Goal: Information Seeking & Learning: Check status

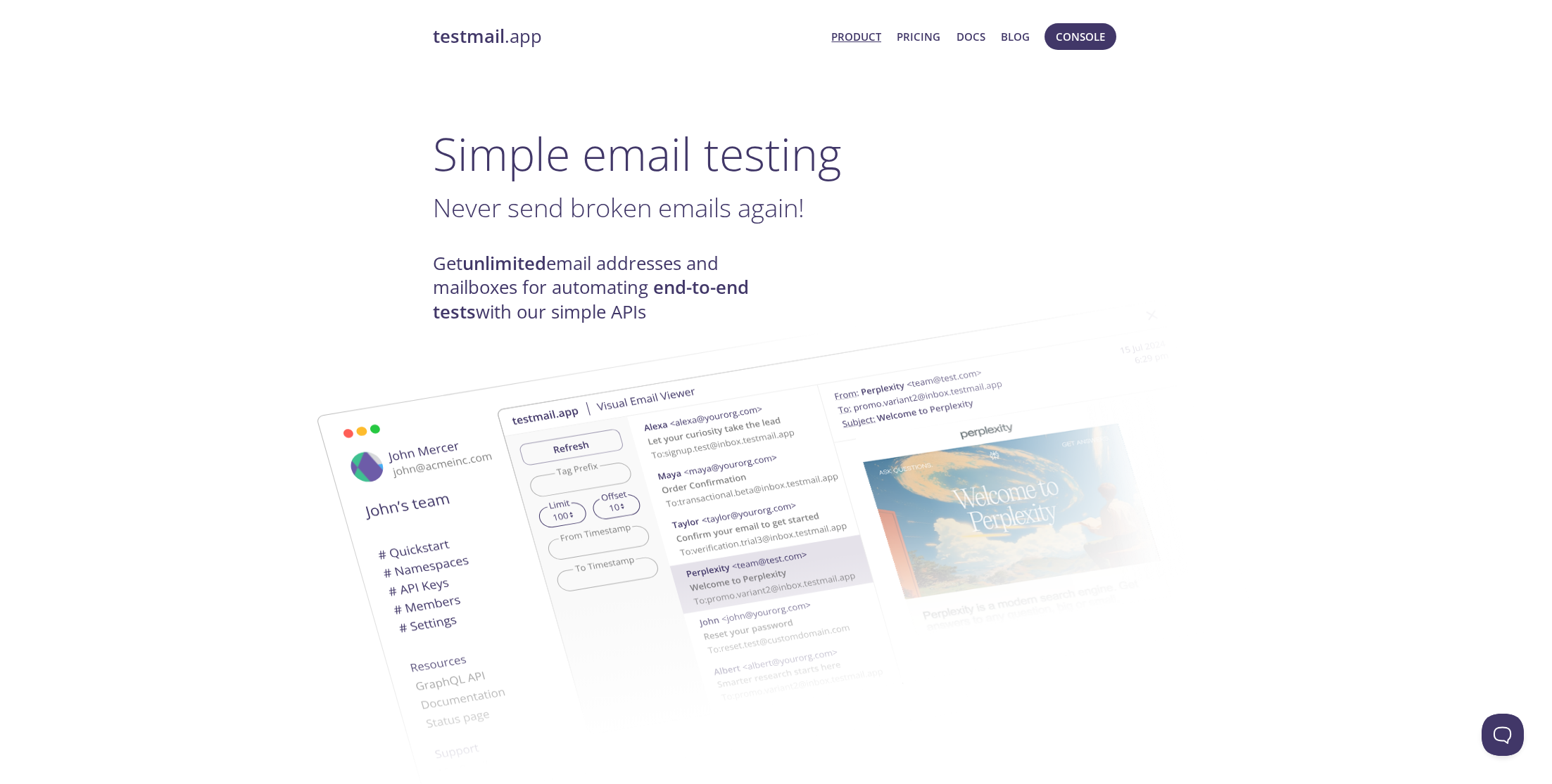
click at [1118, 39] on span "Console" at bounding box center [1080, 37] width 79 height 34
click at [1088, 40] on span "Console" at bounding box center [1080, 37] width 49 height 18
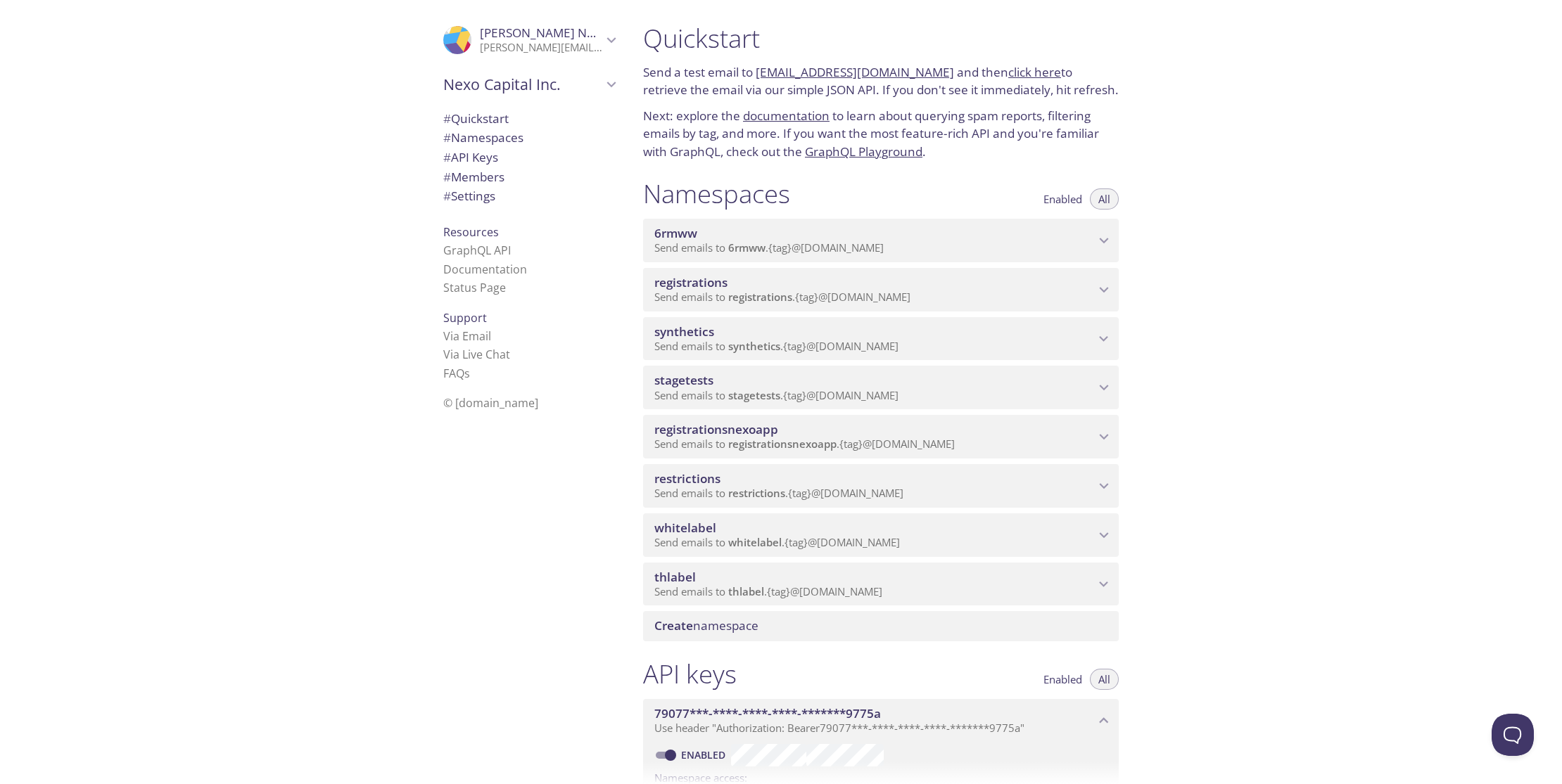
click at [708, 342] on span "Send emails to synthetics . {tag} @inbox.testmail.app" at bounding box center [776, 346] width 244 height 14
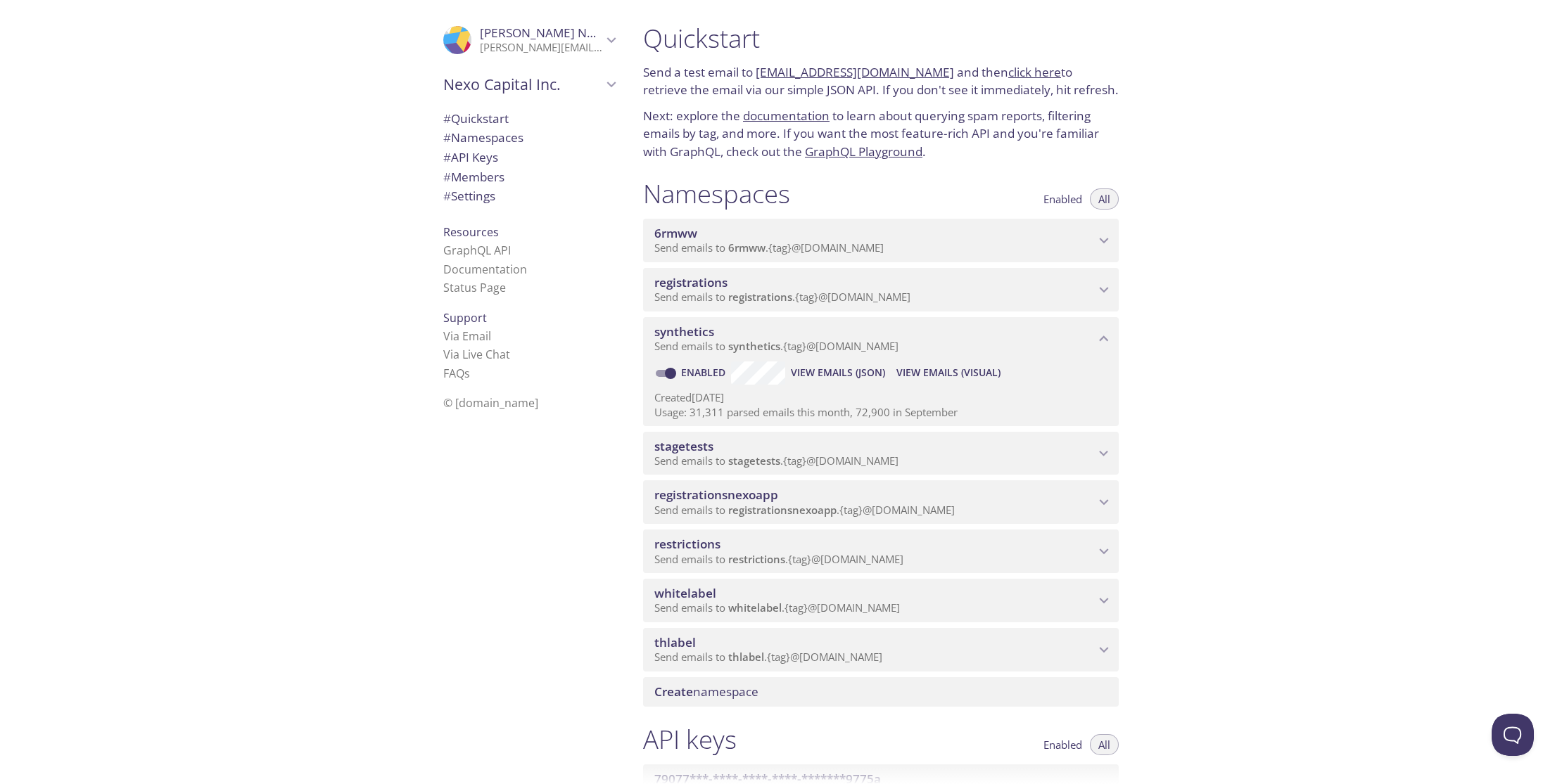
click at [952, 372] on span "View Emails (Visual)" at bounding box center [948, 373] width 104 height 17
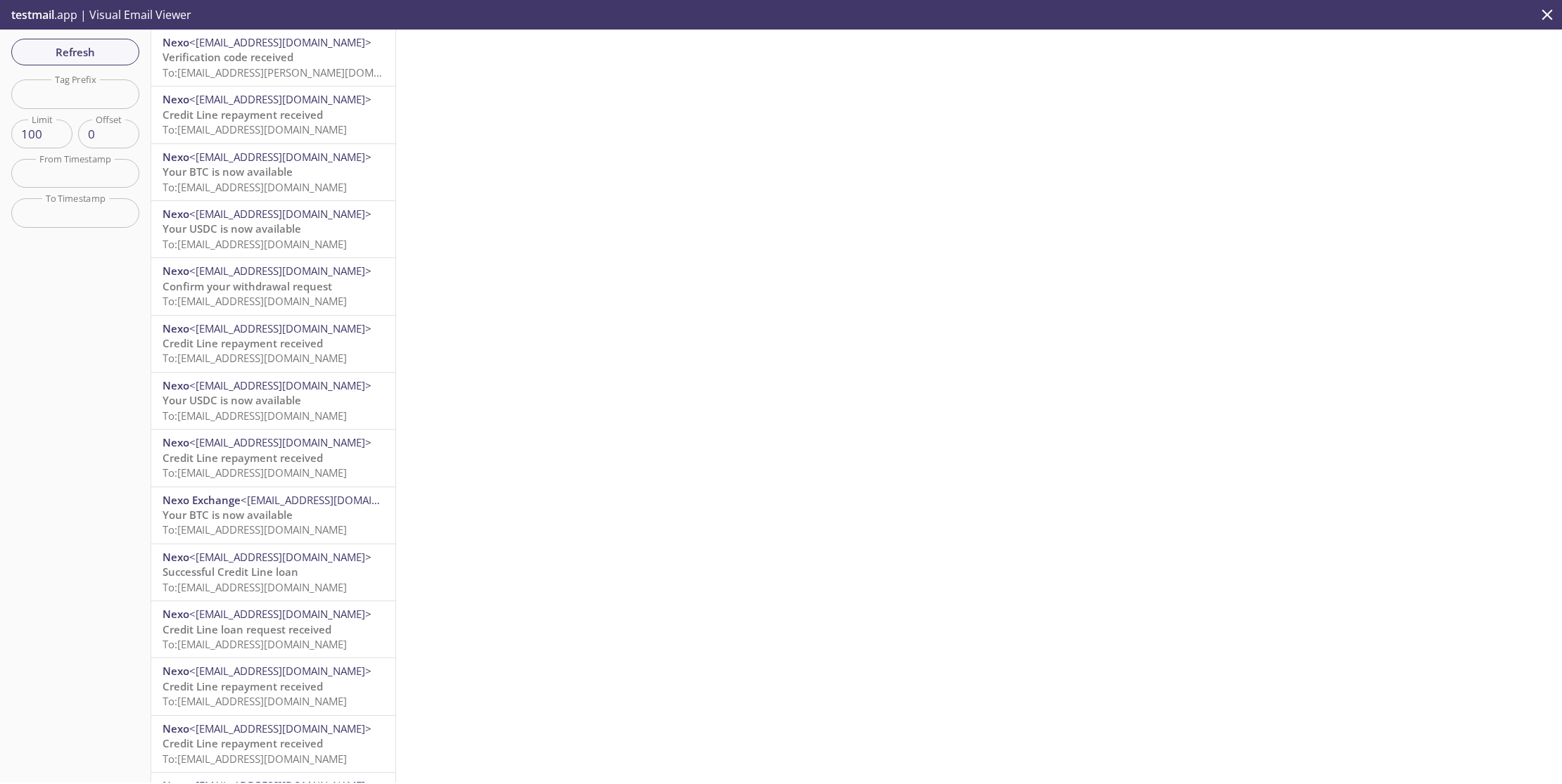
click at [233, 66] on span "To: synthetics.test-user-kate@inbox.testmail.app" at bounding box center [295, 73] width 265 height 14
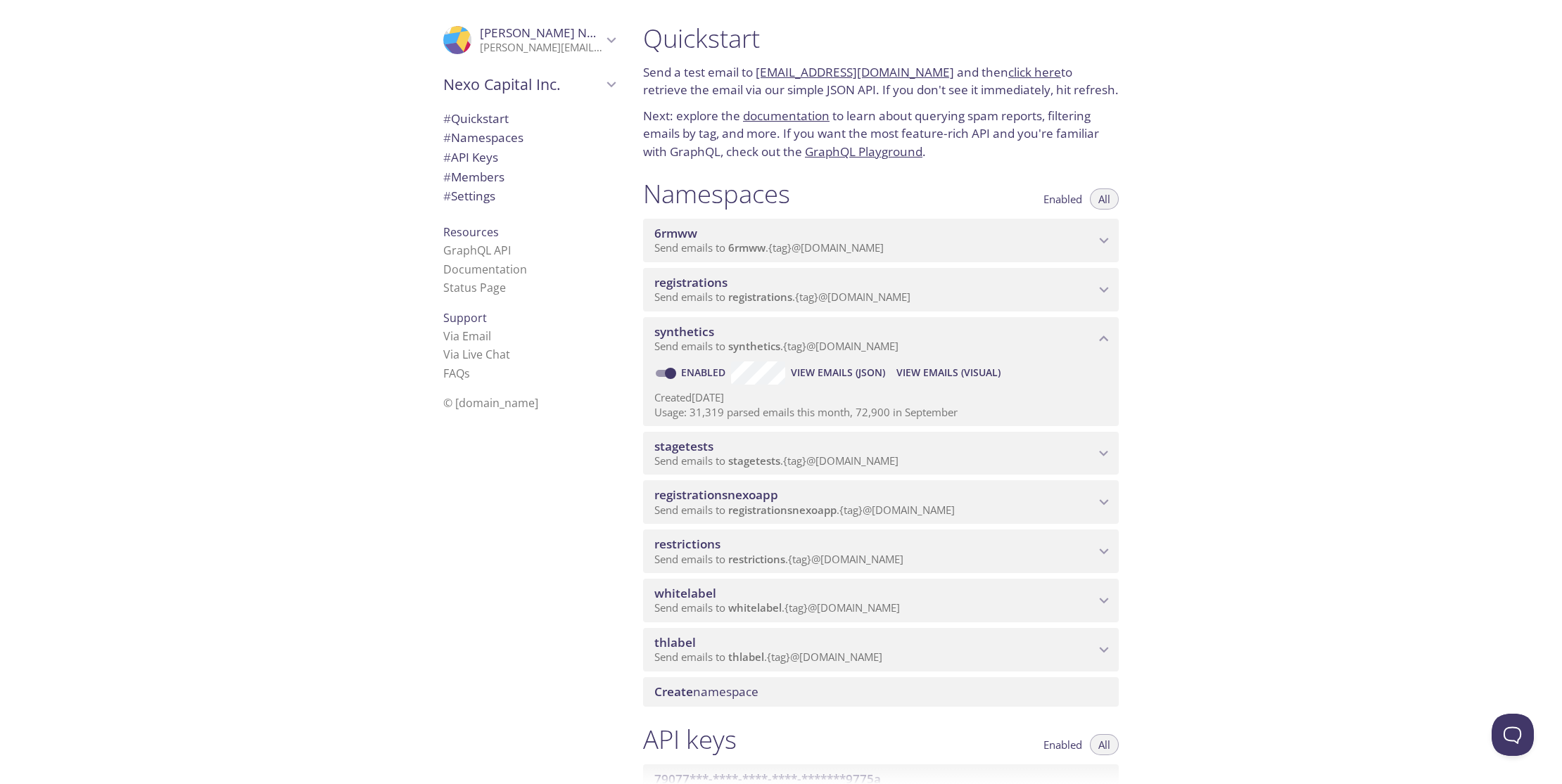
click at [989, 375] on span "View Emails (Visual)" at bounding box center [948, 373] width 104 height 17
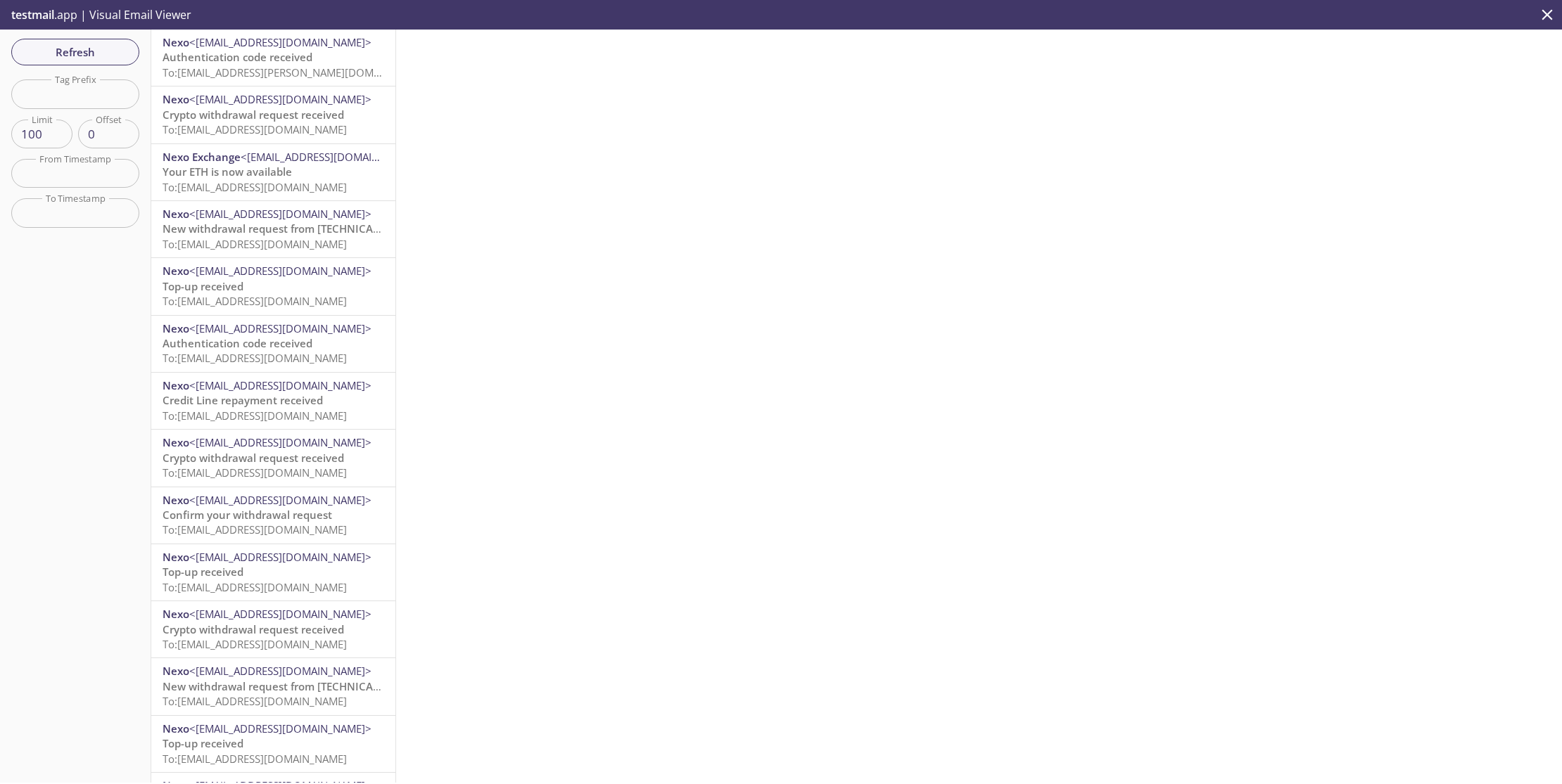
click at [265, 84] on div "Nexo <noreply@nexo.com> Authentication code received To: synthetics.test-user-k…" at bounding box center [273, 58] width 244 height 56
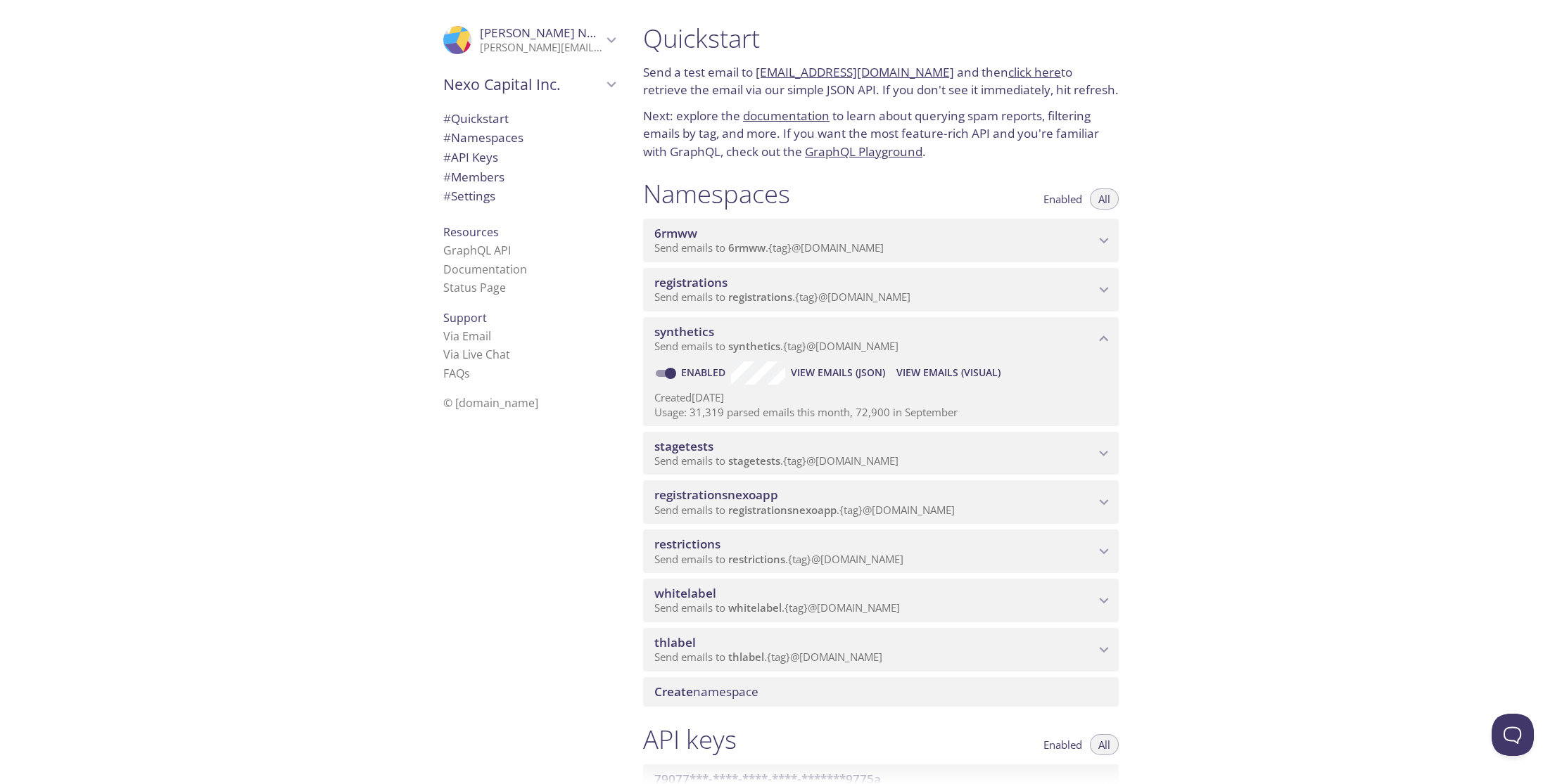
click at [1382, 166] on div "Quickstart Send a test email to 6rmww.test@inbox.testmail.app and then click he…" at bounding box center [1096, 392] width 930 height 784
click at [949, 374] on span "View Emails (Visual)" at bounding box center [948, 373] width 104 height 17
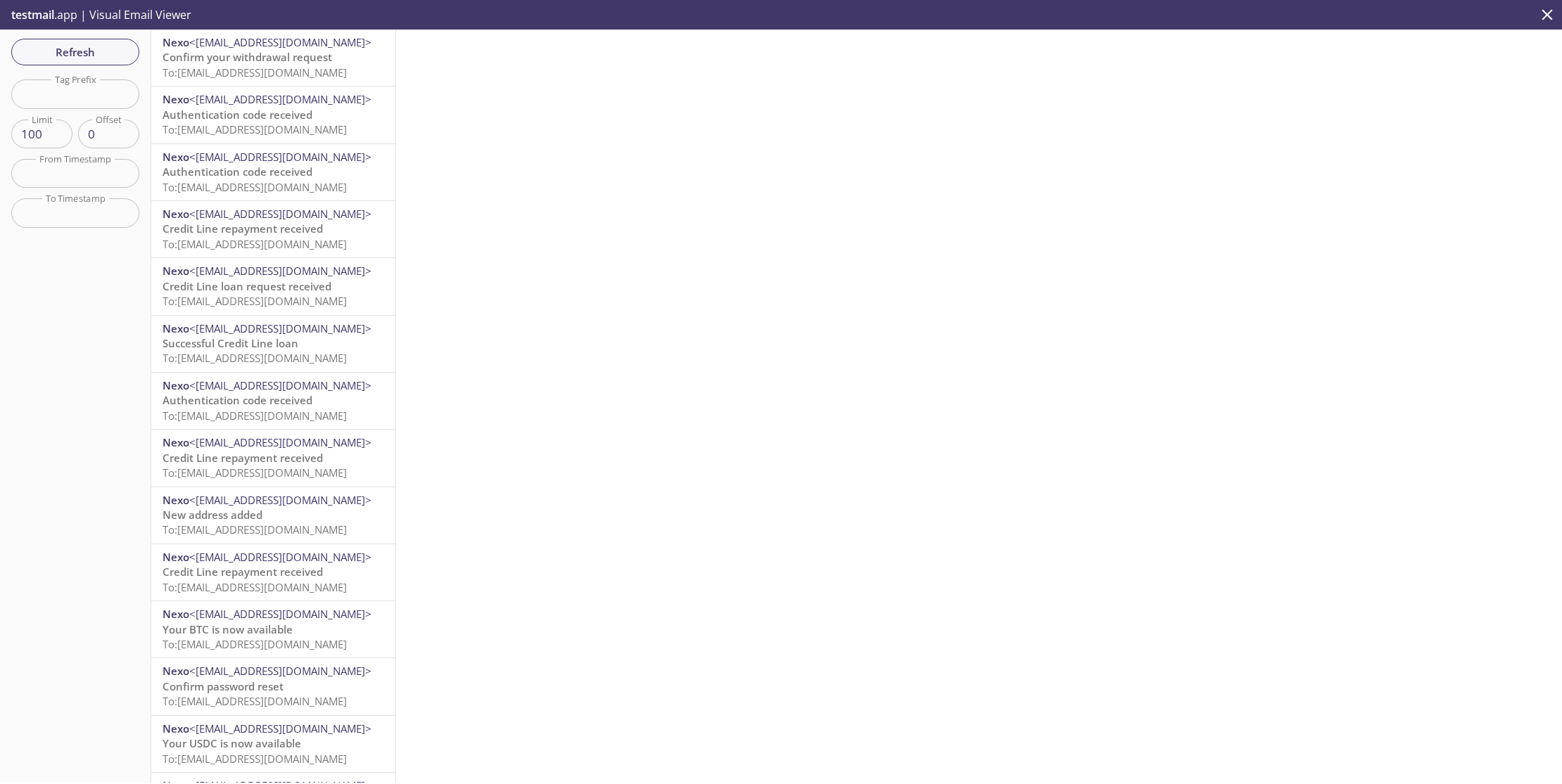
drag, startPoint x: 476, startPoint y: 169, endPoint x: 495, endPoint y: 269, distance: 101.8
click at [496, 252] on div at bounding box center [979, 406] width 1166 height 753
